Goal: Information Seeking & Learning: Learn about a topic

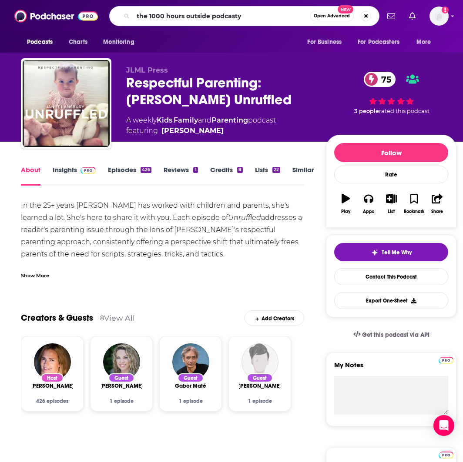
type input "the 1000 hours outside podcast"
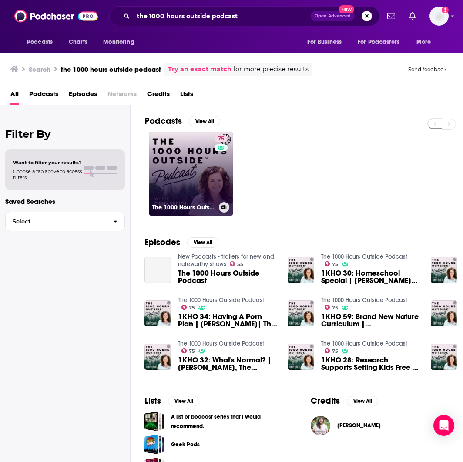
click at [172, 149] on link "75 The 1000 Hours Outside Podcast" at bounding box center [191, 174] width 84 height 84
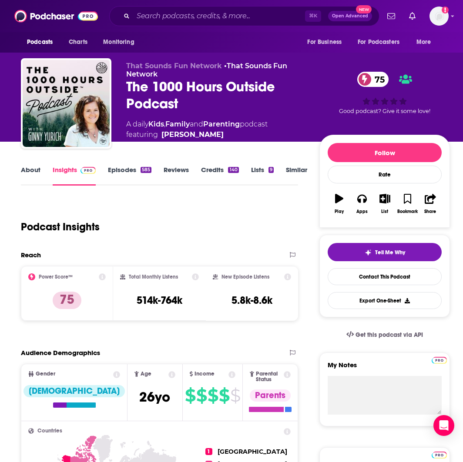
click at [29, 175] on link "About" at bounding box center [31, 176] width 20 height 20
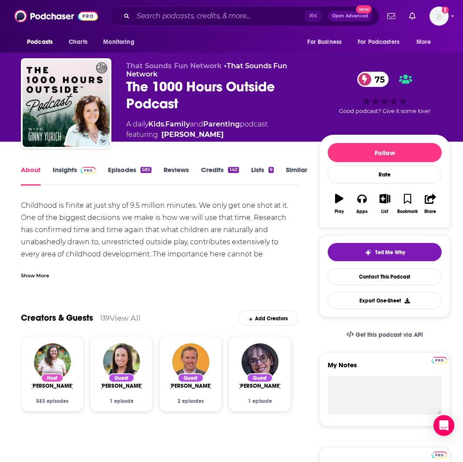
click at [42, 272] on div "Show More" at bounding box center [35, 275] width 28 height 8
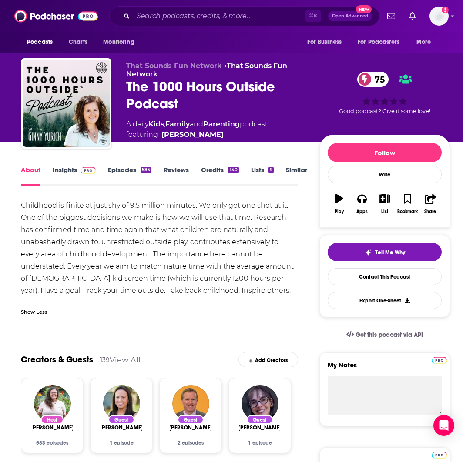
click at [59, 170] on link "Insights" at bounding box center [74, 176] width 43 height 20
